Goal: Task Accomplishment & Management: Use online tool/utility

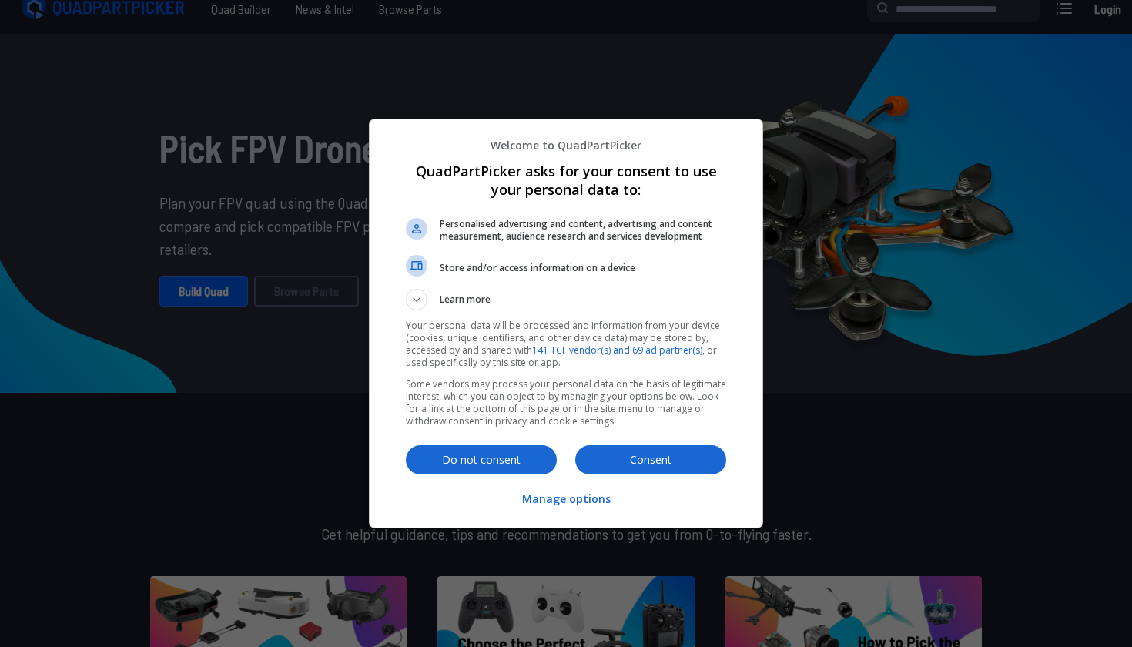
scroll to position [15, 0]
click at [628, 452] on p "Consent" at bounding box center [650, 459] width 151 height 15
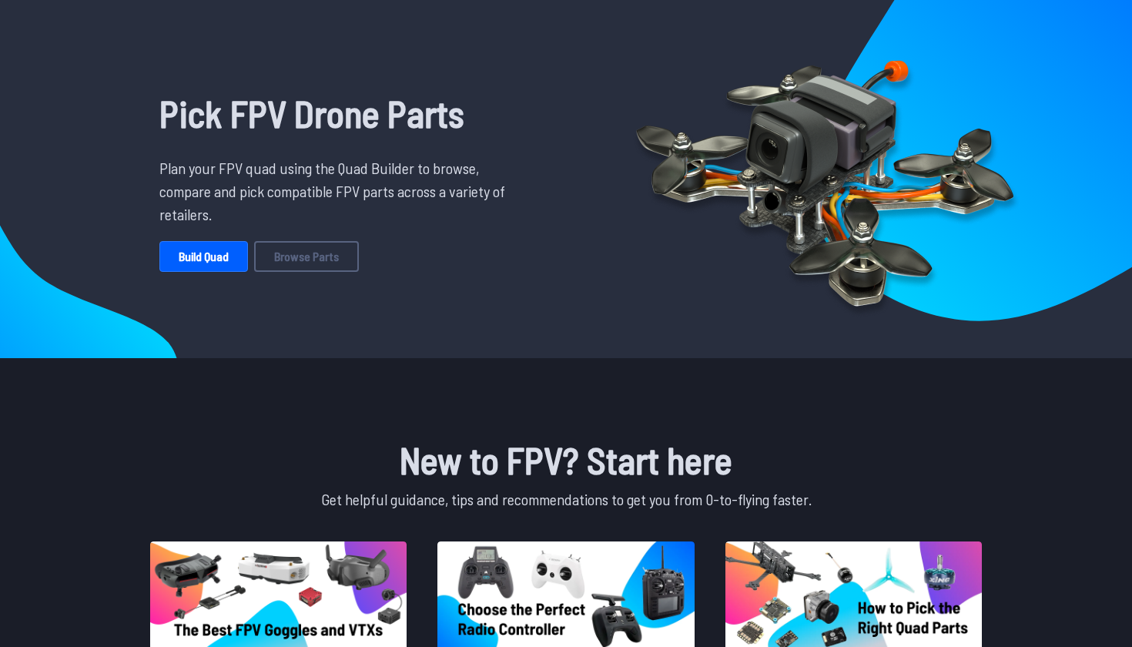
scroll to position [44, 0]
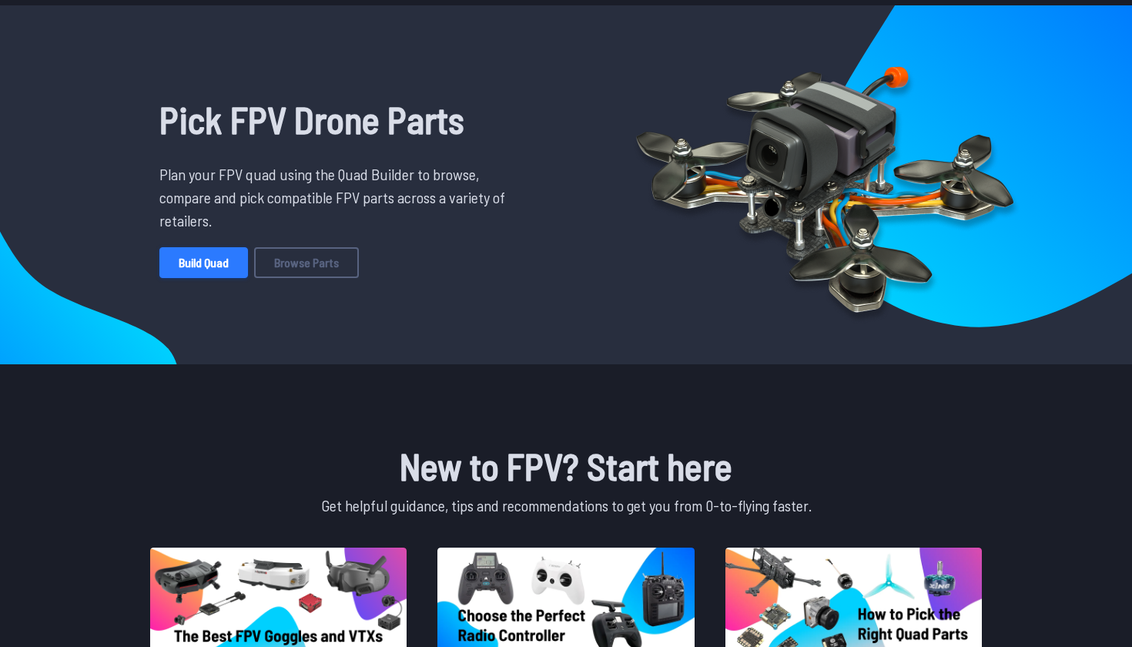
click at [206, 257] on link "Build Quad" at bounding box center [203, 262] width 89 height 31
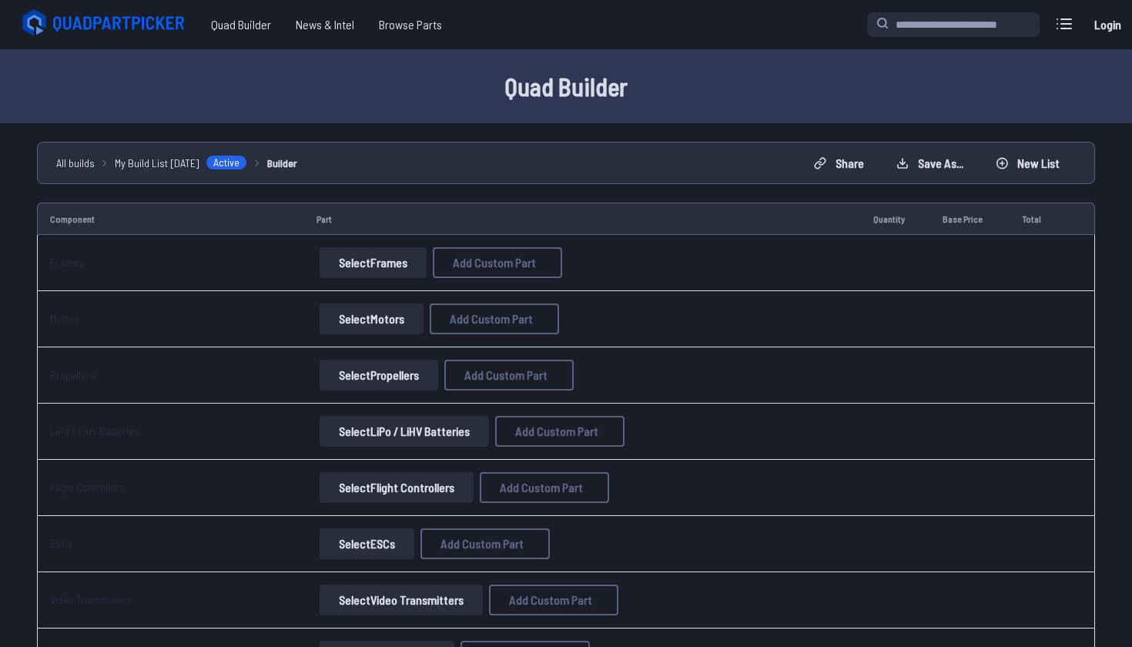
click at [396, 270] on button "Select Frames" at bounding box center [372, 262] width 107 height 31
click at [360, 256] on button "Select Frames" at bounding box center [372, 262] width 107 height 31
click at [391, 267] on button "Select Frames" at bounding box center [372, 262] width 107 height 31
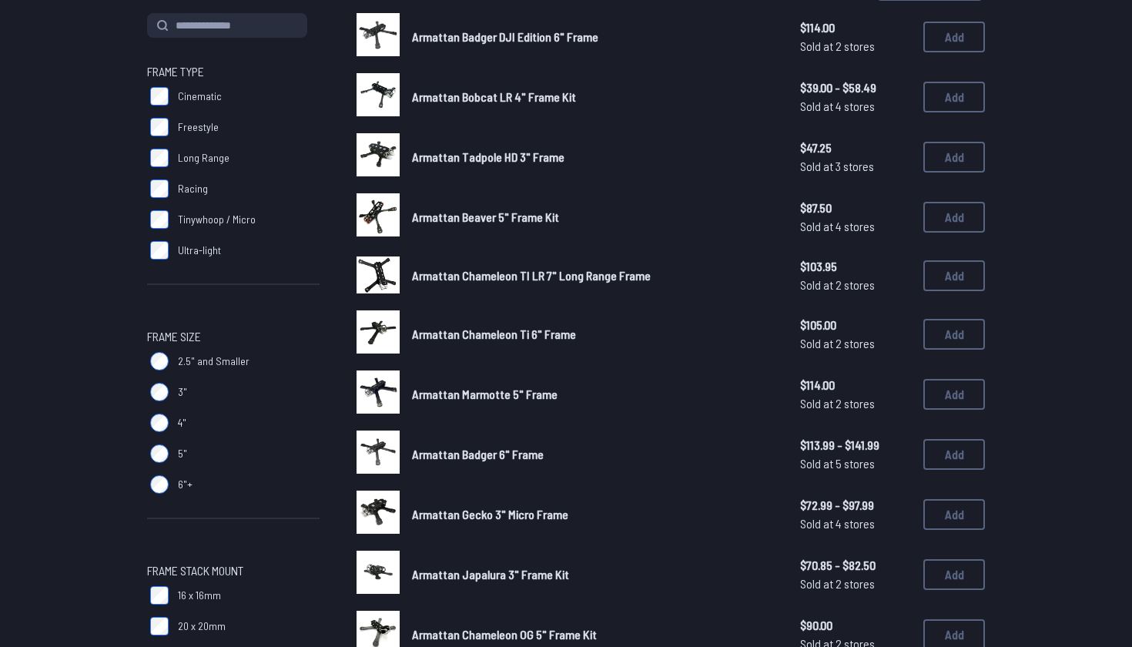
scroll to position [168, 0]
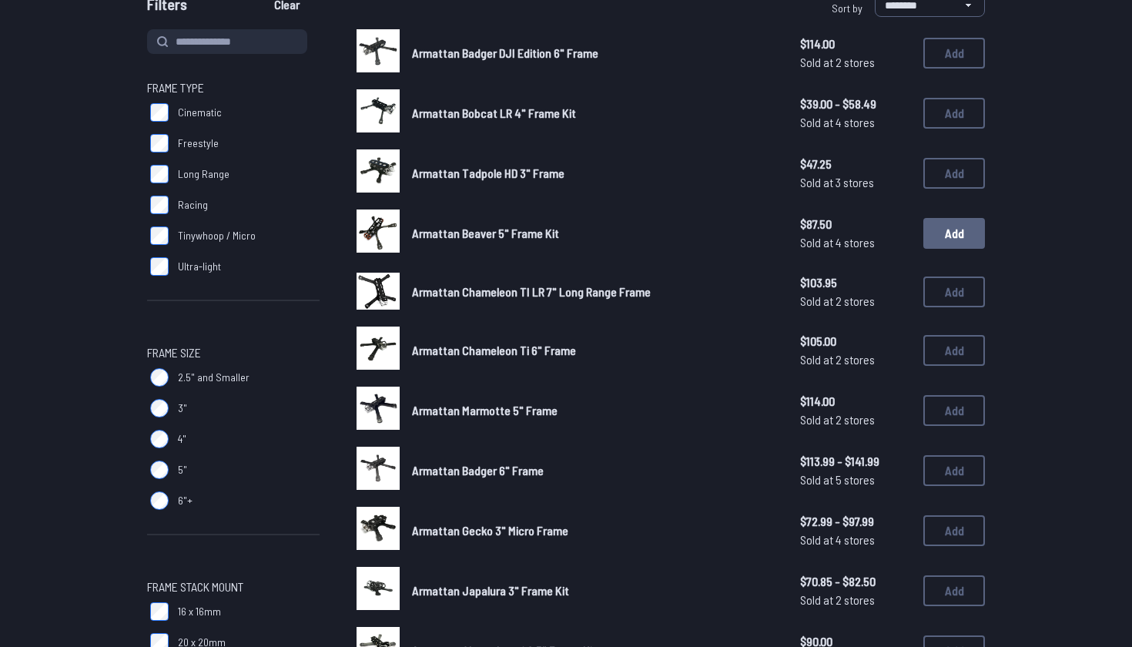
click at [971, 219] on button "Add" at bounding box center [954, 233] width 62 height 31
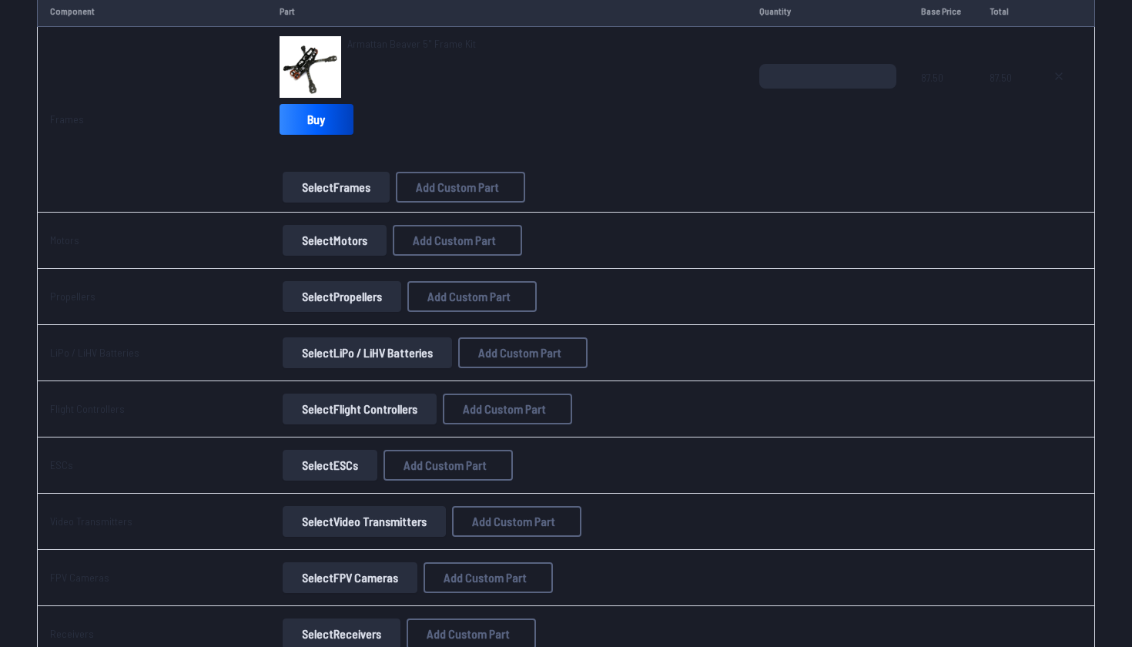
scroll to position [239, 0]
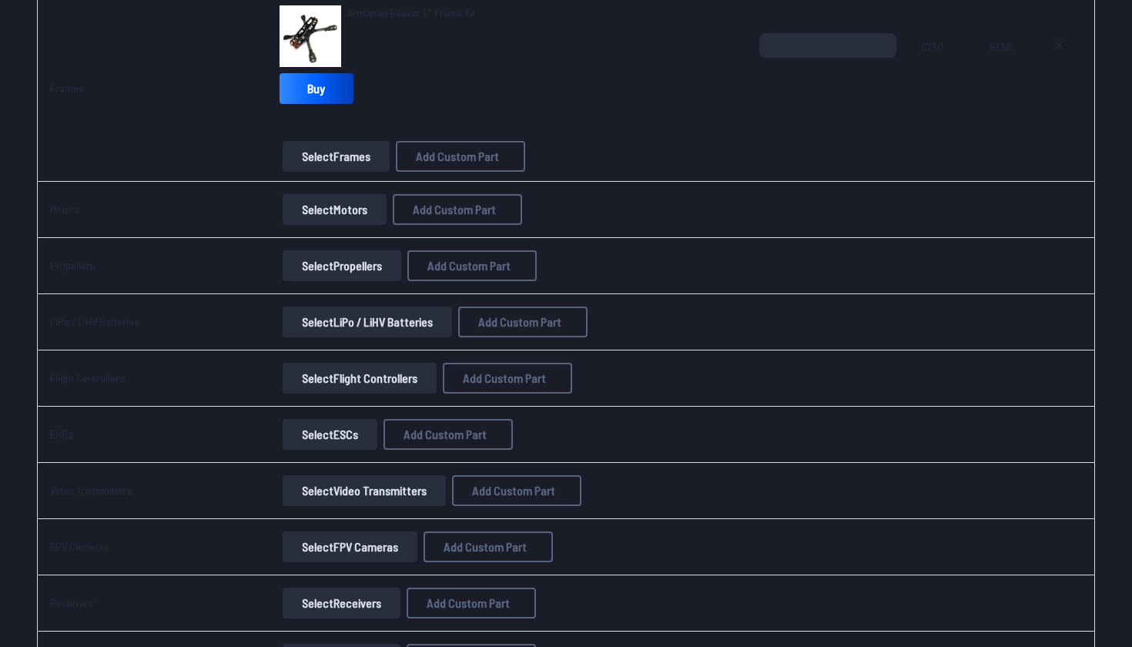
click at [317, 210] on button "Select Motors" at bounding box center [335, 209] width 104 height 31
click at [343, 212] on button "Select Motors" at bounding box center [335, 209] width 104 height 31
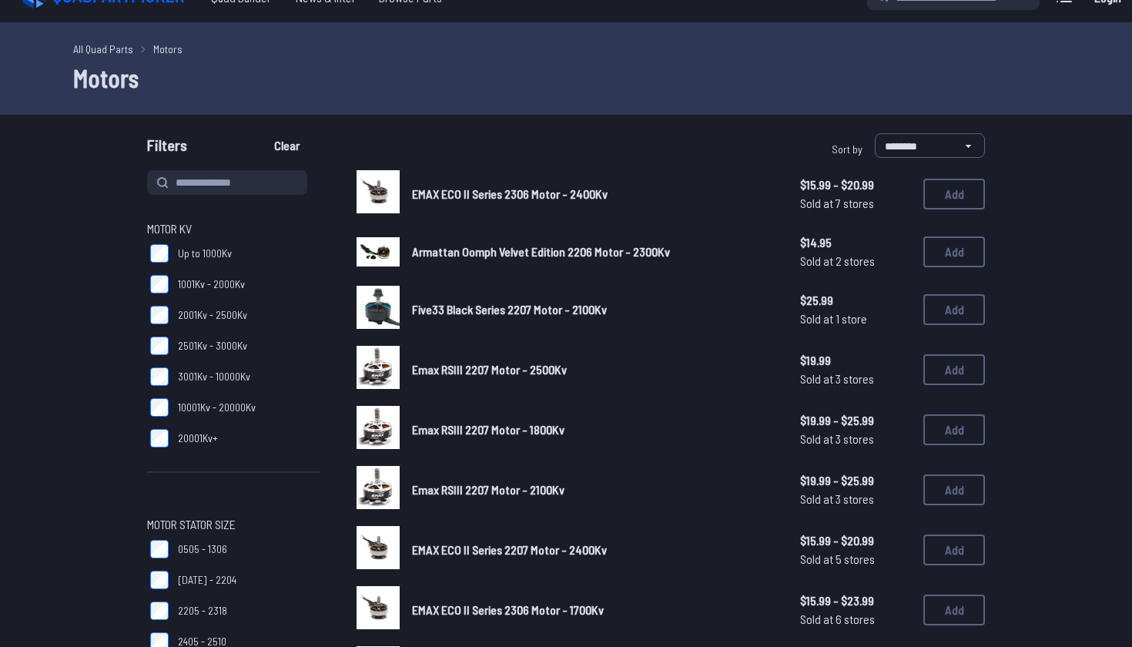
scroll to position [27, 0]
click at [955, 303] on button "Add" at bounding box center [954, 309] width 62 height 31
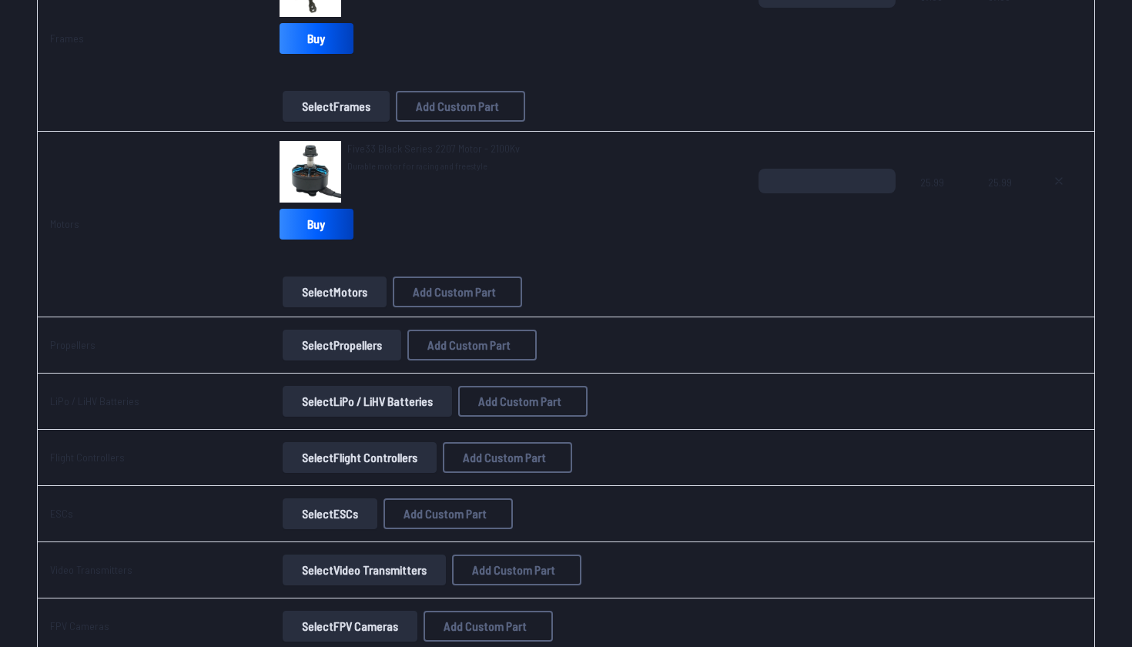
scroll to position [289, 0]
click at [373, 345] on button "Select Propellers" at bounding box center [342, 344] width 119 height 31
click at [360, 345] on button "Select Propellers" at bounding box center [342, 344] width 119 height 31
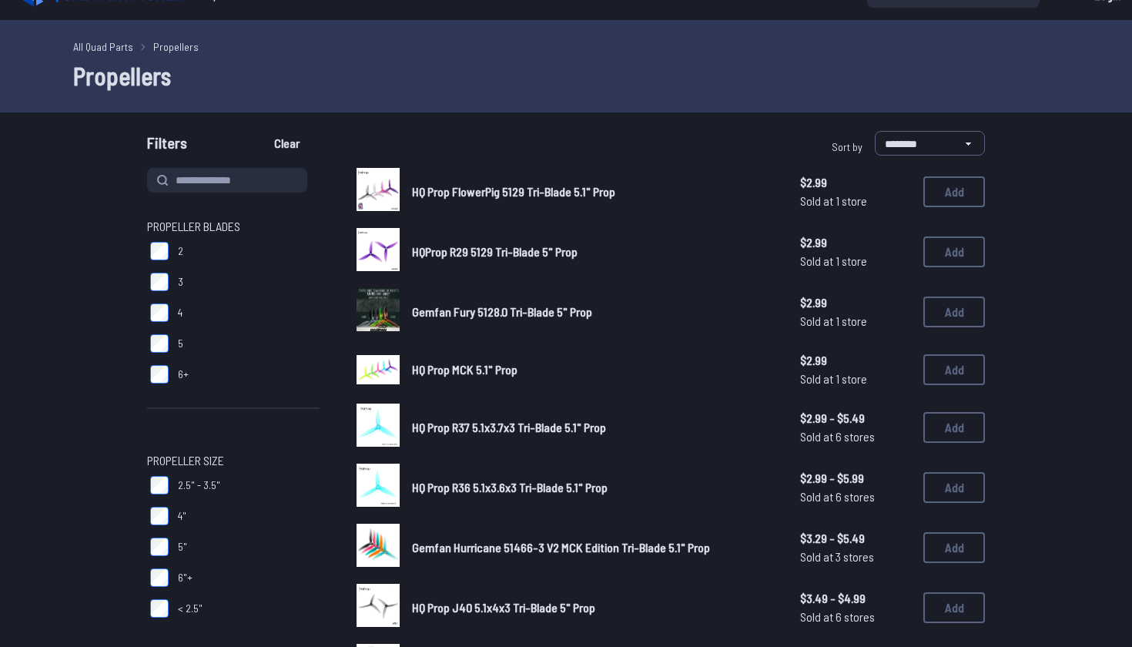
scroll to position [33, 0]
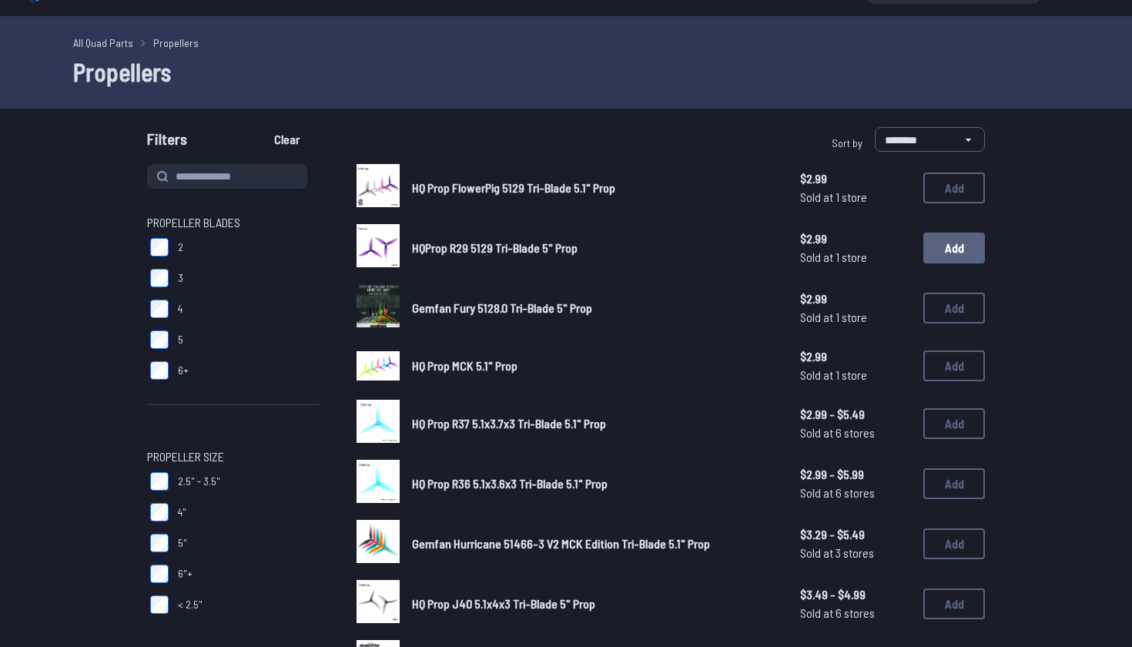
click at [967, 251] on button "Add" at bounding box center [954, 247] width 62 height 31
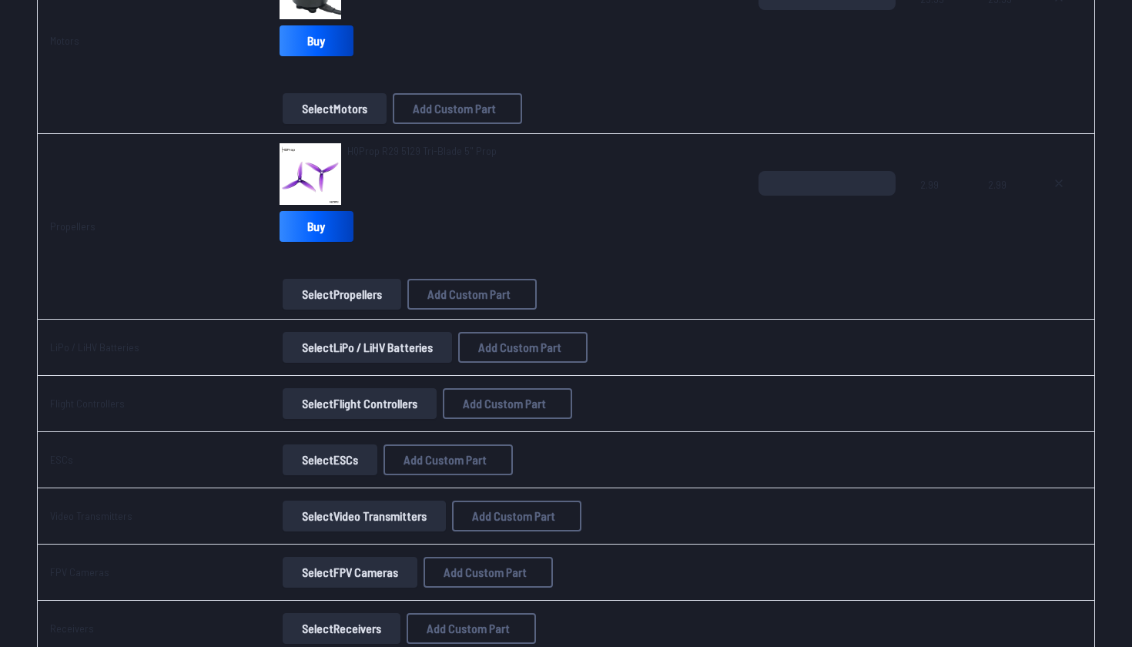
scroll to position [476, 0]
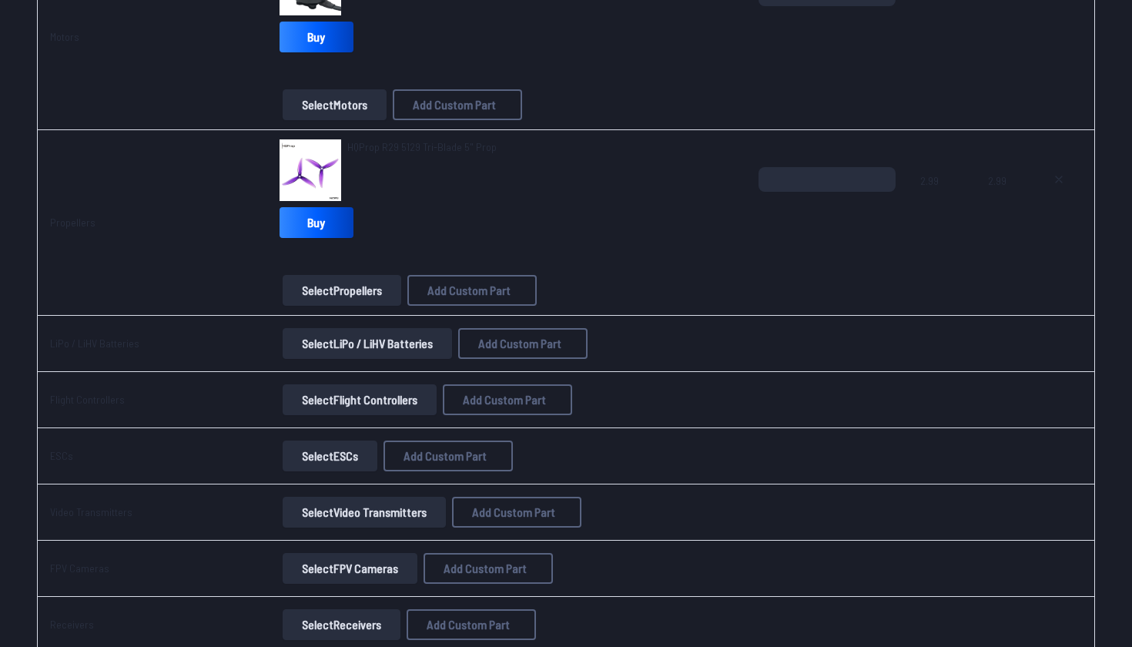
click at [399, 336] on button "Select LiPo / LiHV Batteries" at bounding box center [367, 343] width 169 height 31
click at [393, 343] on button "Select LiPo / LiHV Batteries" at bounding box center [367, 343] width 169 height 31
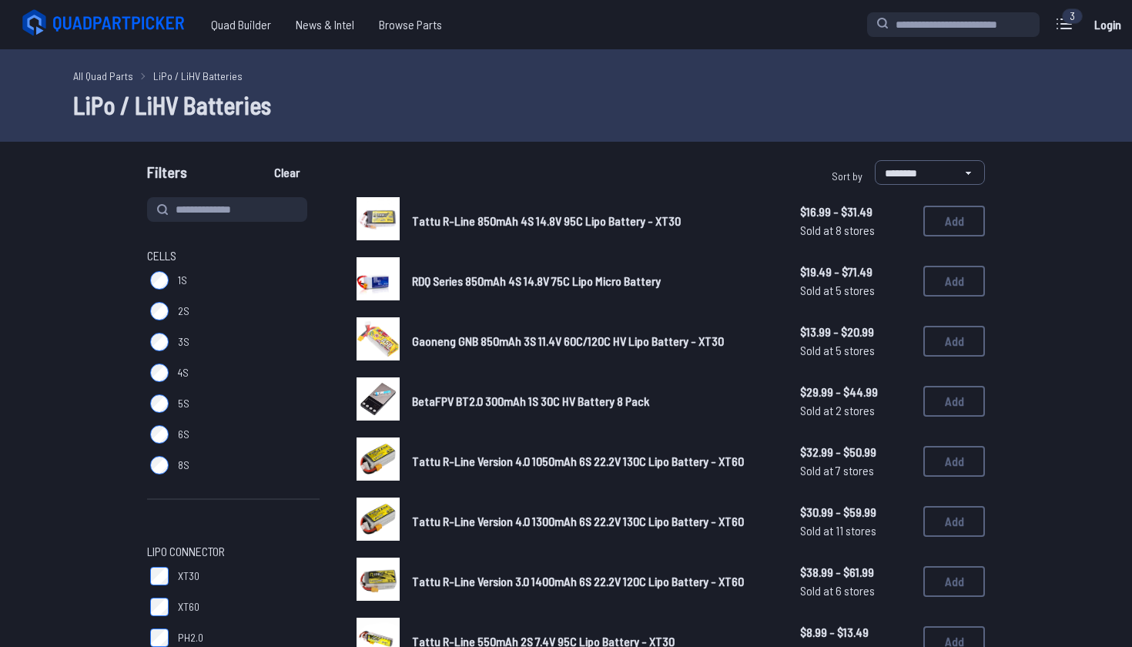
click at [373, 338] on div at bounding box center [377, 338] width 43 height 43
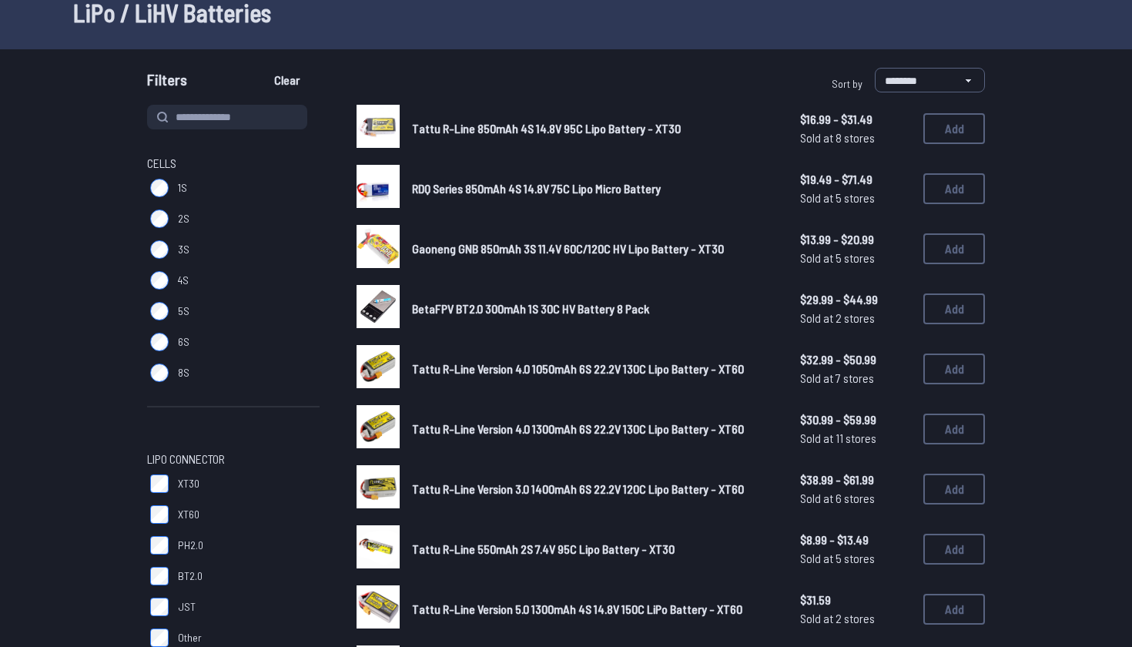
scroll to position [89, 0]
